Goal: Navigation & Orientation: Find specific page/section

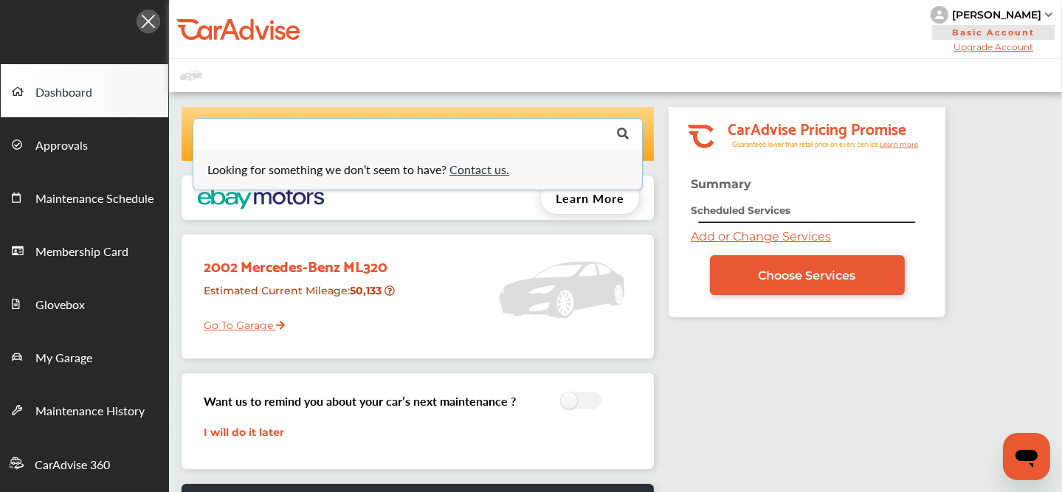
drag, startPoint x: 382, startPoint y: 92, endPoint x: 339, endPoint y: 184, distance: 101.4
click at [339, 184] on div "Looking for something we don’t seem to have? Contact us. .st0{fill:#00A993;} .s…" at bounding box center [615, 365] width 893 height 546
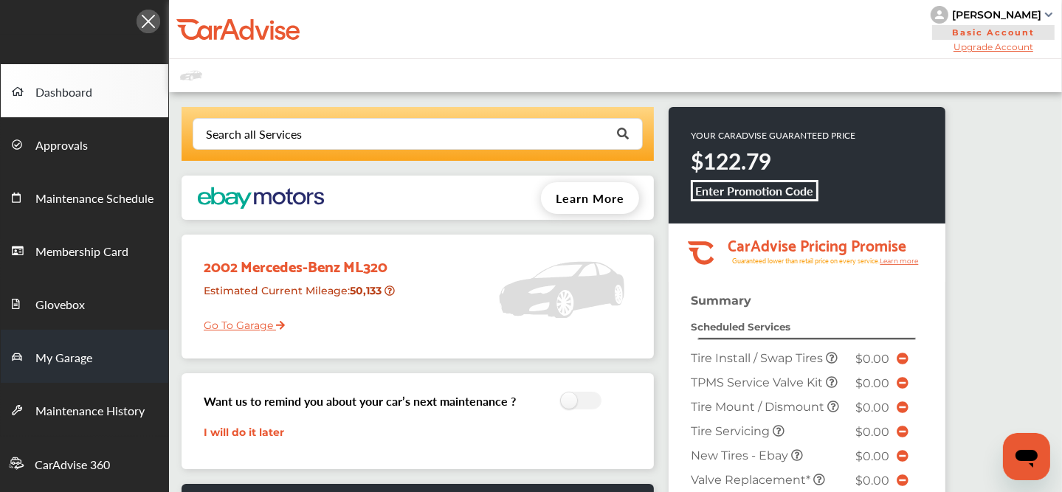
click at [106, 362] on link "My Garage" at bounding box center [85, 356] width 168 height 53
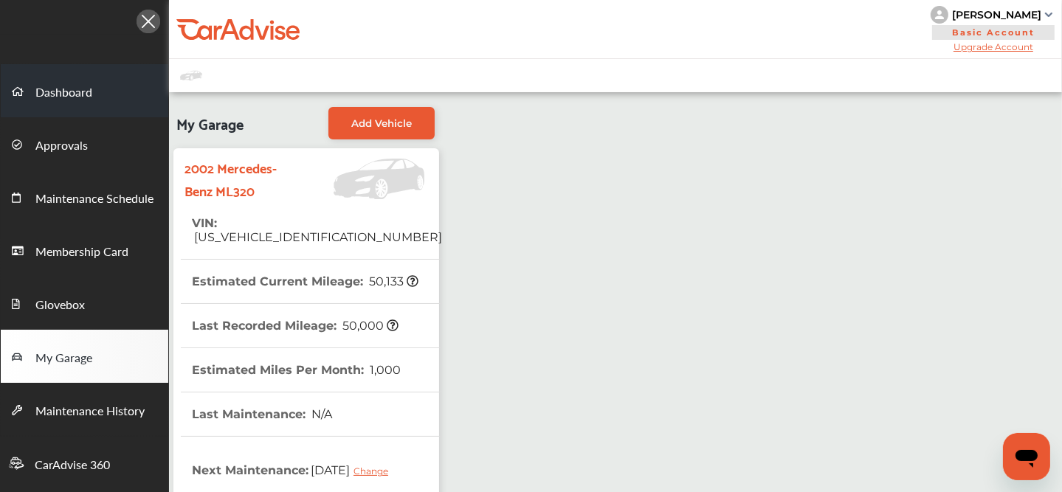
click at [86, 95] on span "Dashboard" at bounding box center [63, 92] width 57 height 19
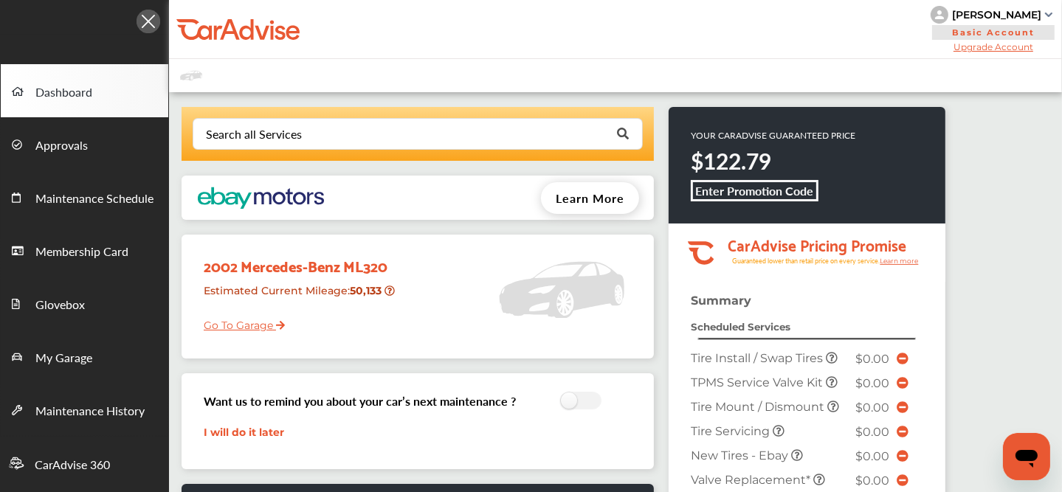
scroll to position [518, 0]
